Goal: Navigation & Orientation: Find specific page/section

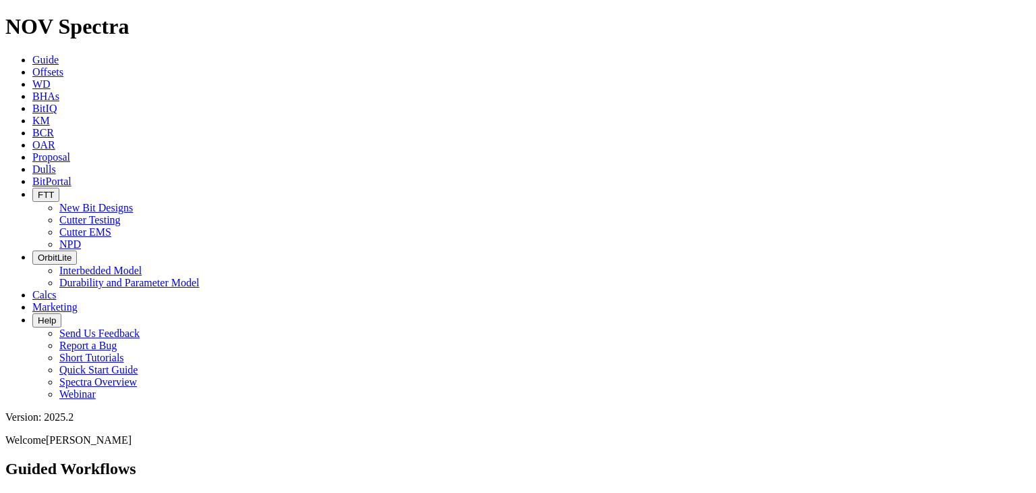
click at [54, 190] on span "FTT" at bounding box center [46, 195] width 16 height 10
click at [111, 226] on link "Cutter EMS" at bounding box center [85, 231] width 52 height 11
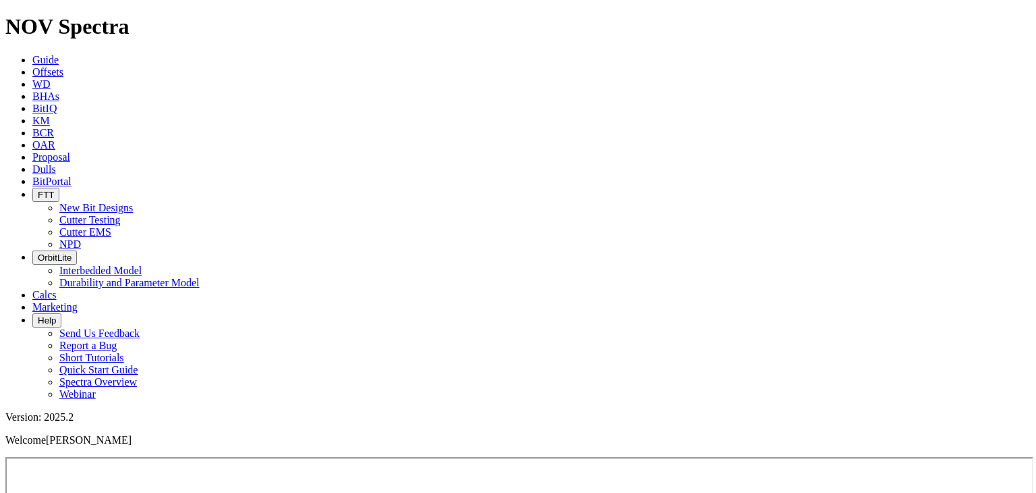
click at [54, 190] on span "FTT" at bounding box center [46, 195] width 16 height 10
click at [111, 226] on link "Cutter EMS" at bounding box center [85, 231] width 52 height 11
click at [54, 190] on span "FTT" at bounding box center [46, 195] width 16 height 10
click at [121, 214] on link "Cutter Testing" at bounding box center [89, 219] width 61 height 11
click at [59, 188] on button "FTT" at bounding box center [45, 195] width 27 height 14
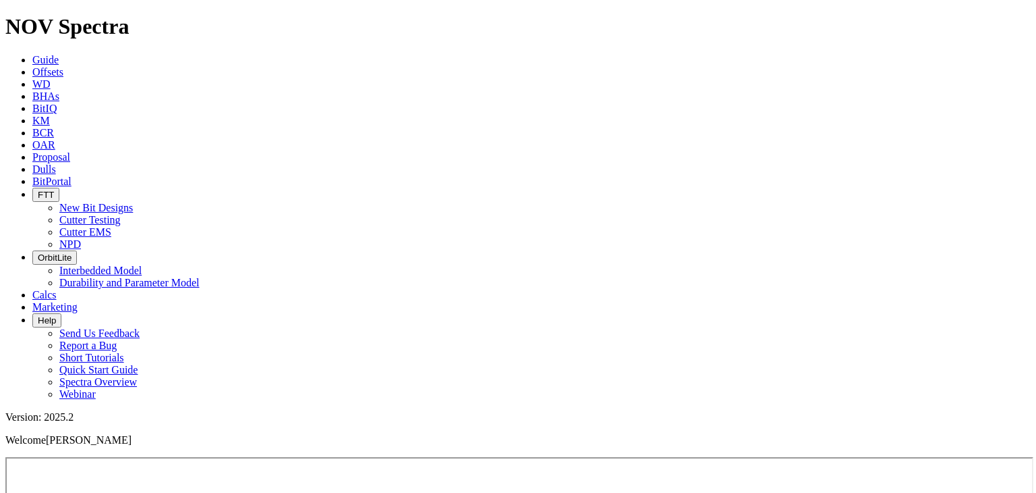
click at [81, 238] on link "NPD" at bounding box center [70, 243] width 22 height 11
click at [54, 190] on span "FTT" at bounding box center [46, 195] width 16 height 10
click at [121, 214] on link "Cutter Testing" at bounding box center [89, 219] width 61 height 11
